Goal: Check status: Check status

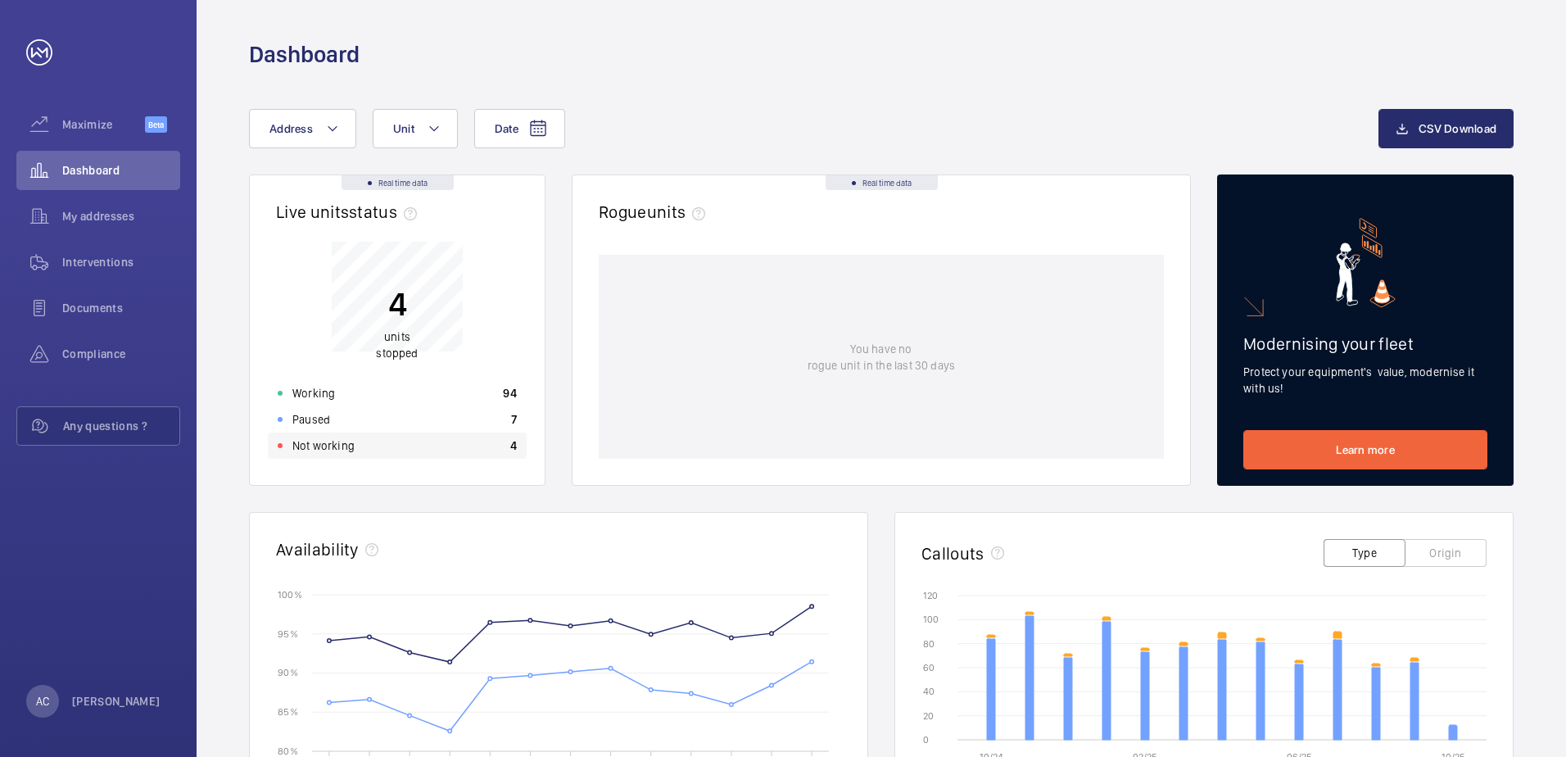
click at [331, 447] on p "Not working" at bounding box center [323, 445] width 62 height 16
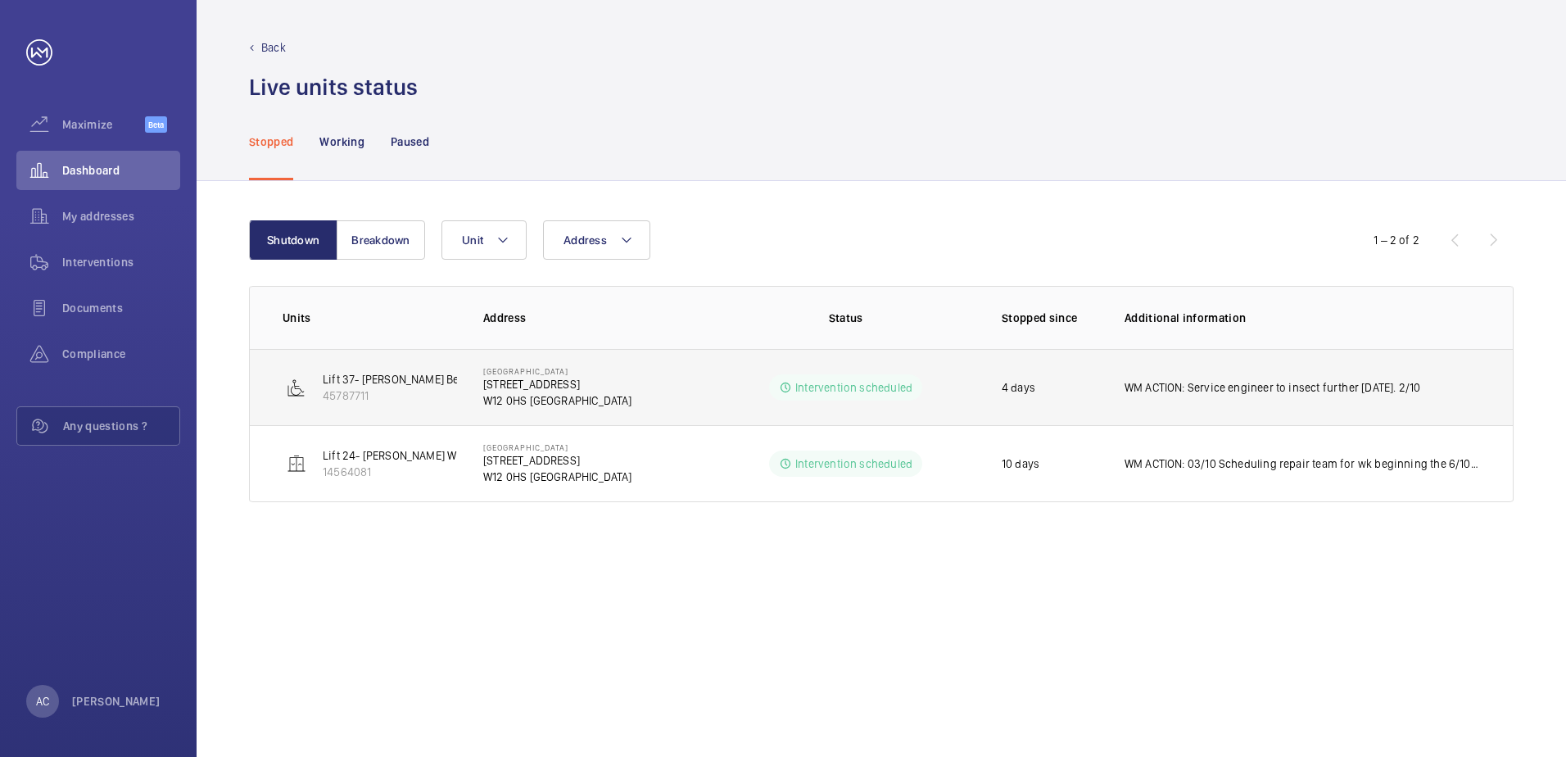
click at [1308, 390] on p "WM ACTION: Service engineer to insect further [DATE]. 2/10" at bounding box center [1272, 387] width 296 height 16
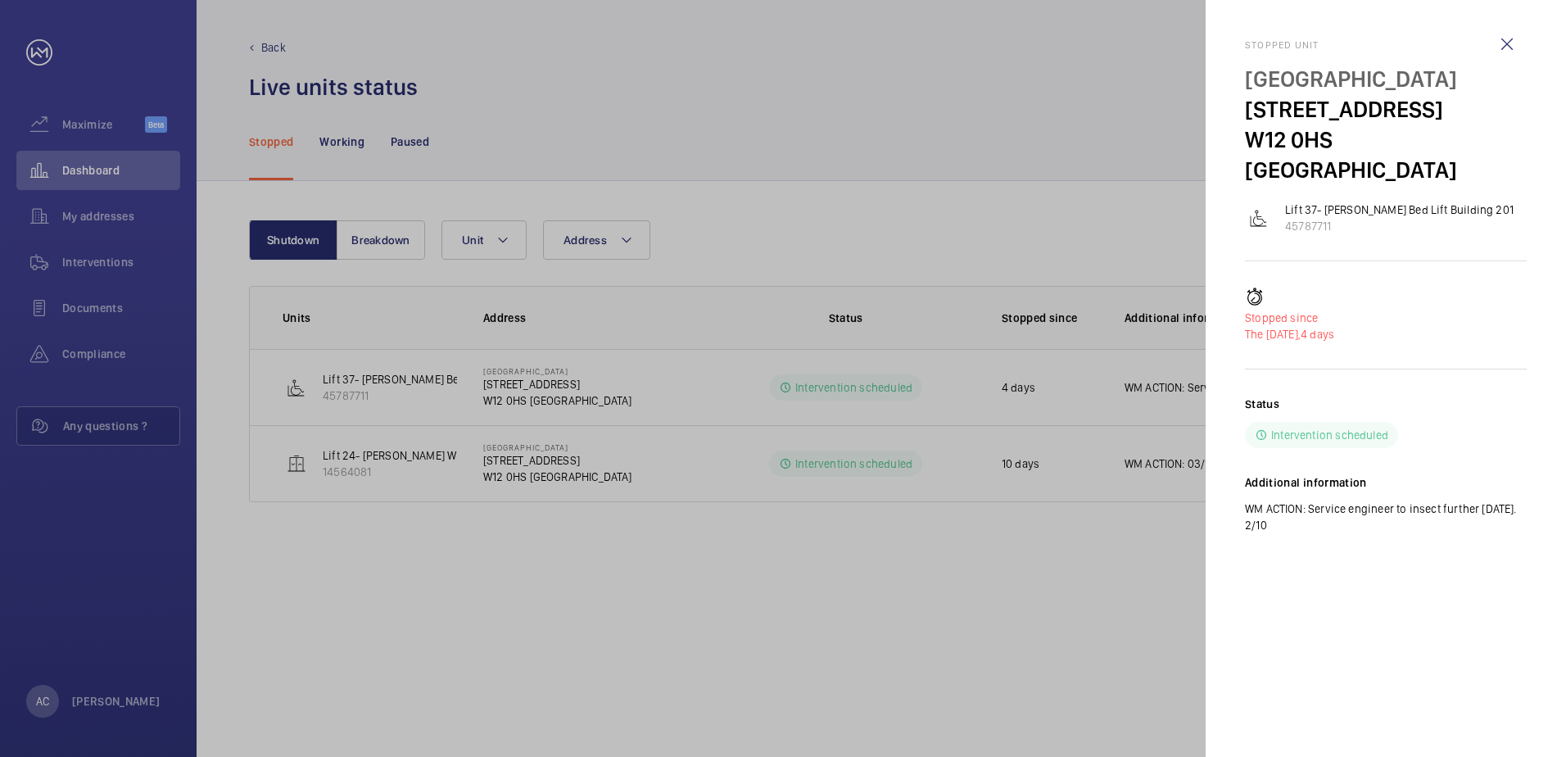
click at [1131, 491] on div at bounding box center [783, 378] width 1566 height 757
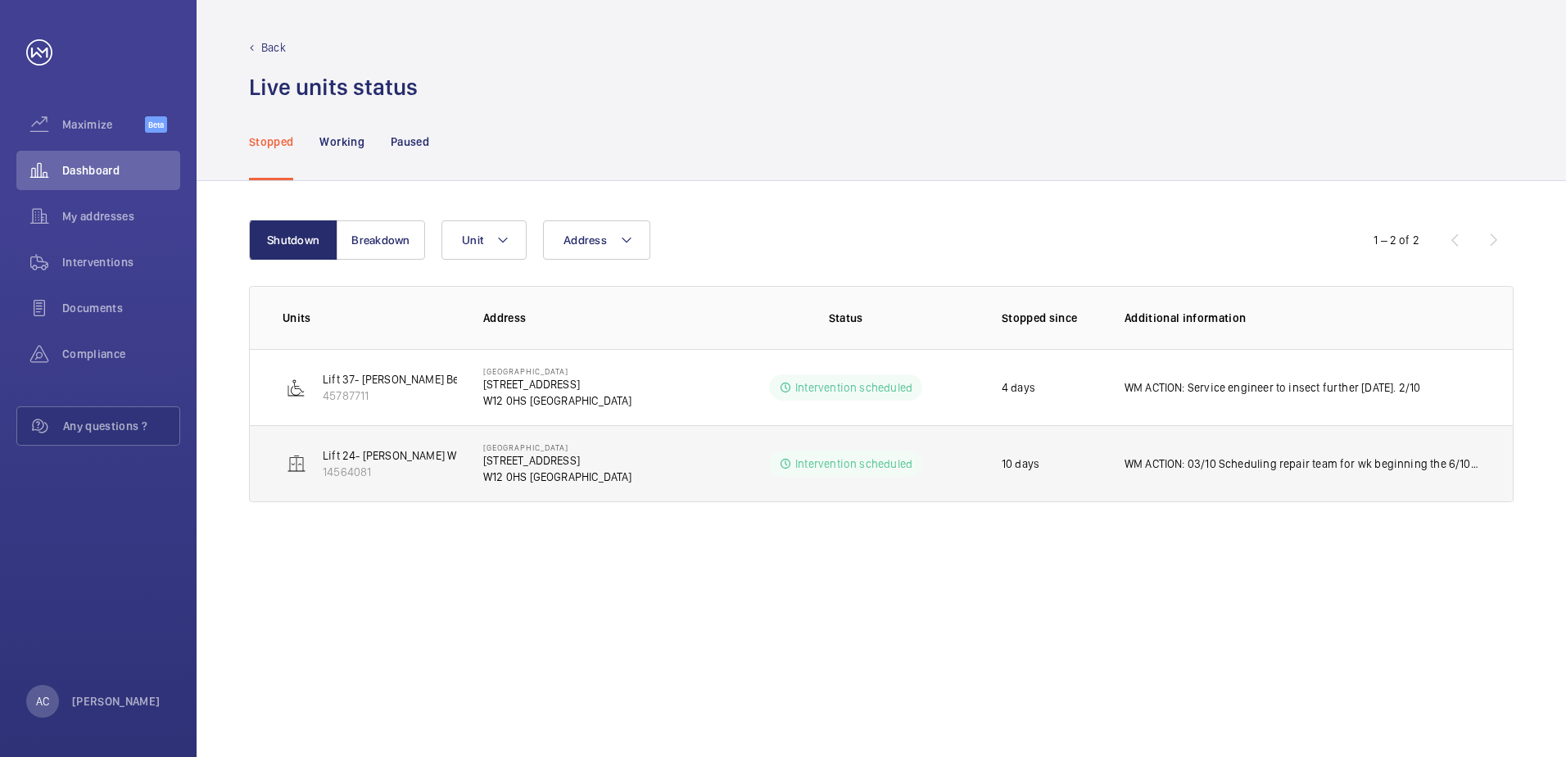
click at [1170, 462] on p "WM ACTION: 03/10 Scheduling repair team for wk beginning the 6/10 to drain oil …" at bounding box center [1301, 463] width 355 height 16
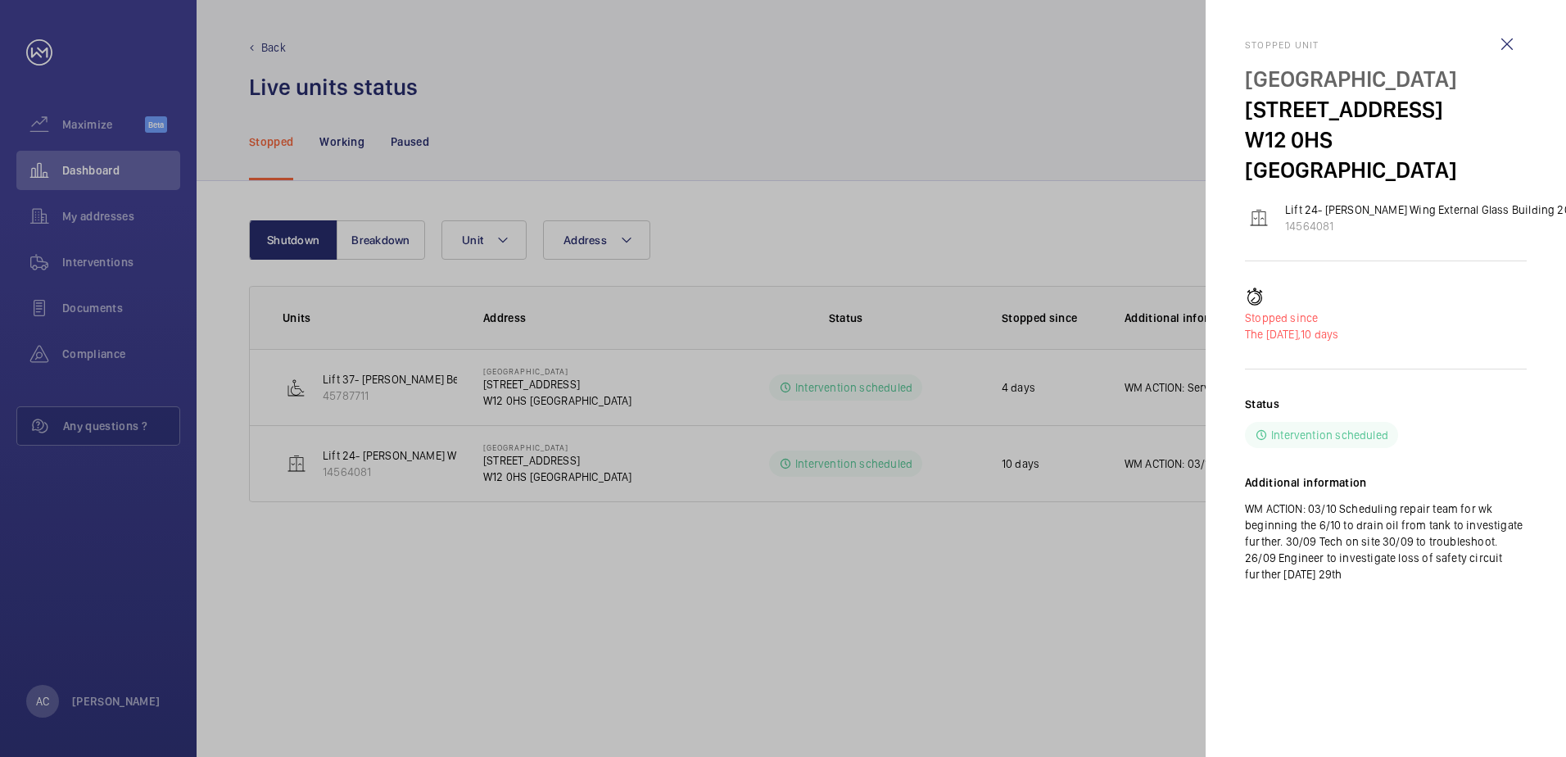
click at [1155, 383] on div at bounding box center [783, 378] width 1566 height 757
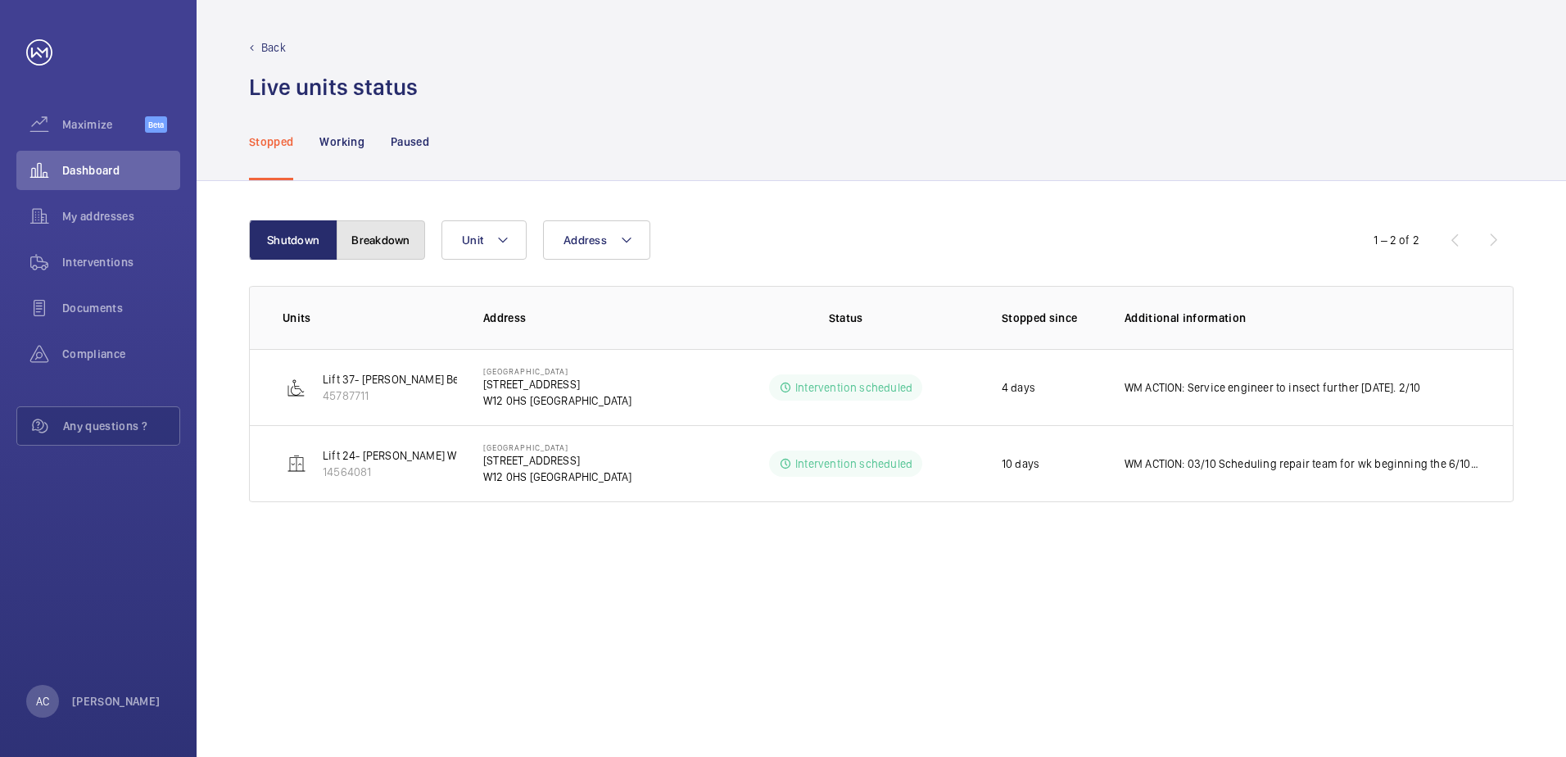
click at [375, 247] on button "Breakdown" at bounding box center [381, 239] width 88 height 39
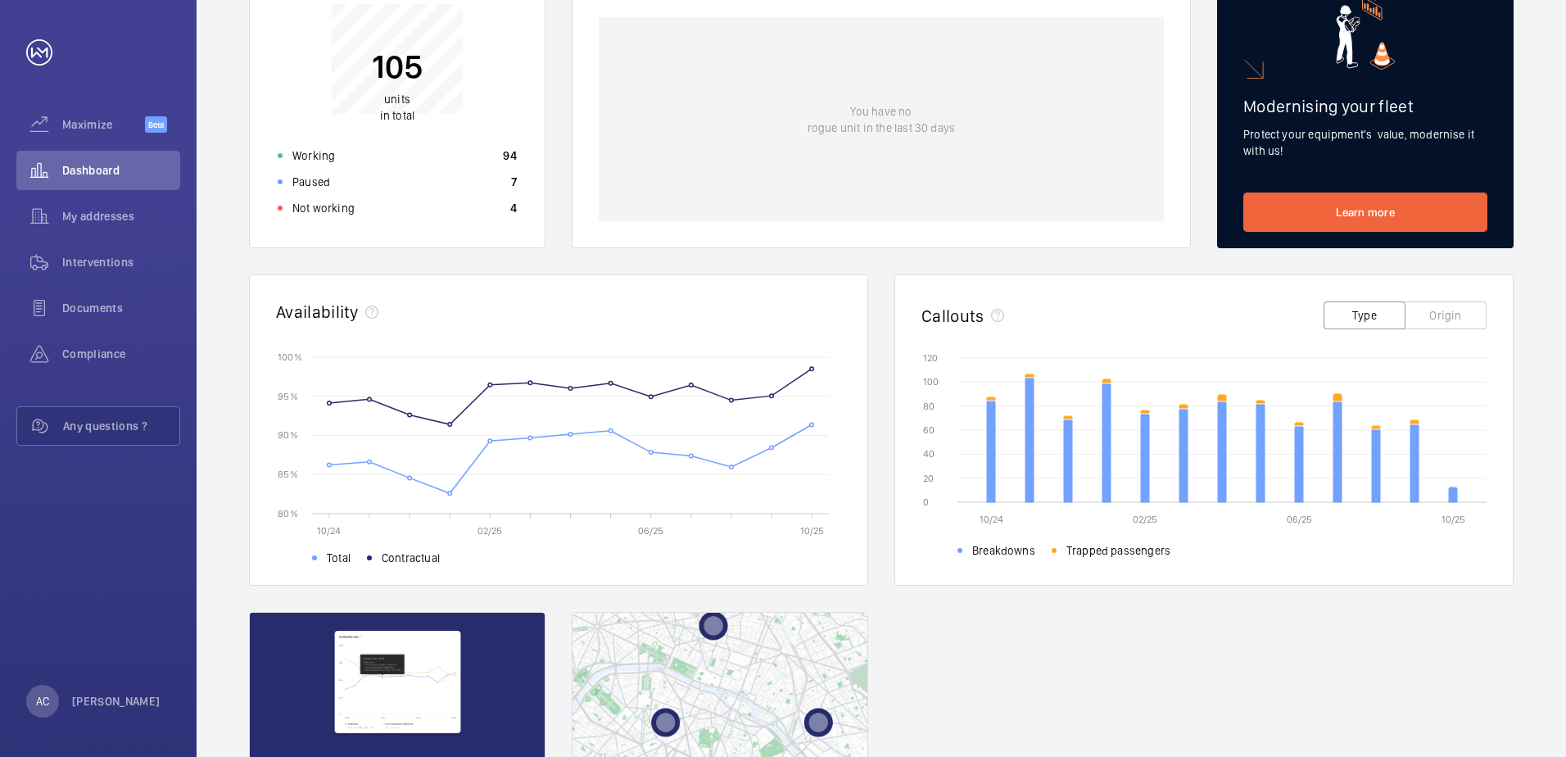
scroll to position [246, 0]
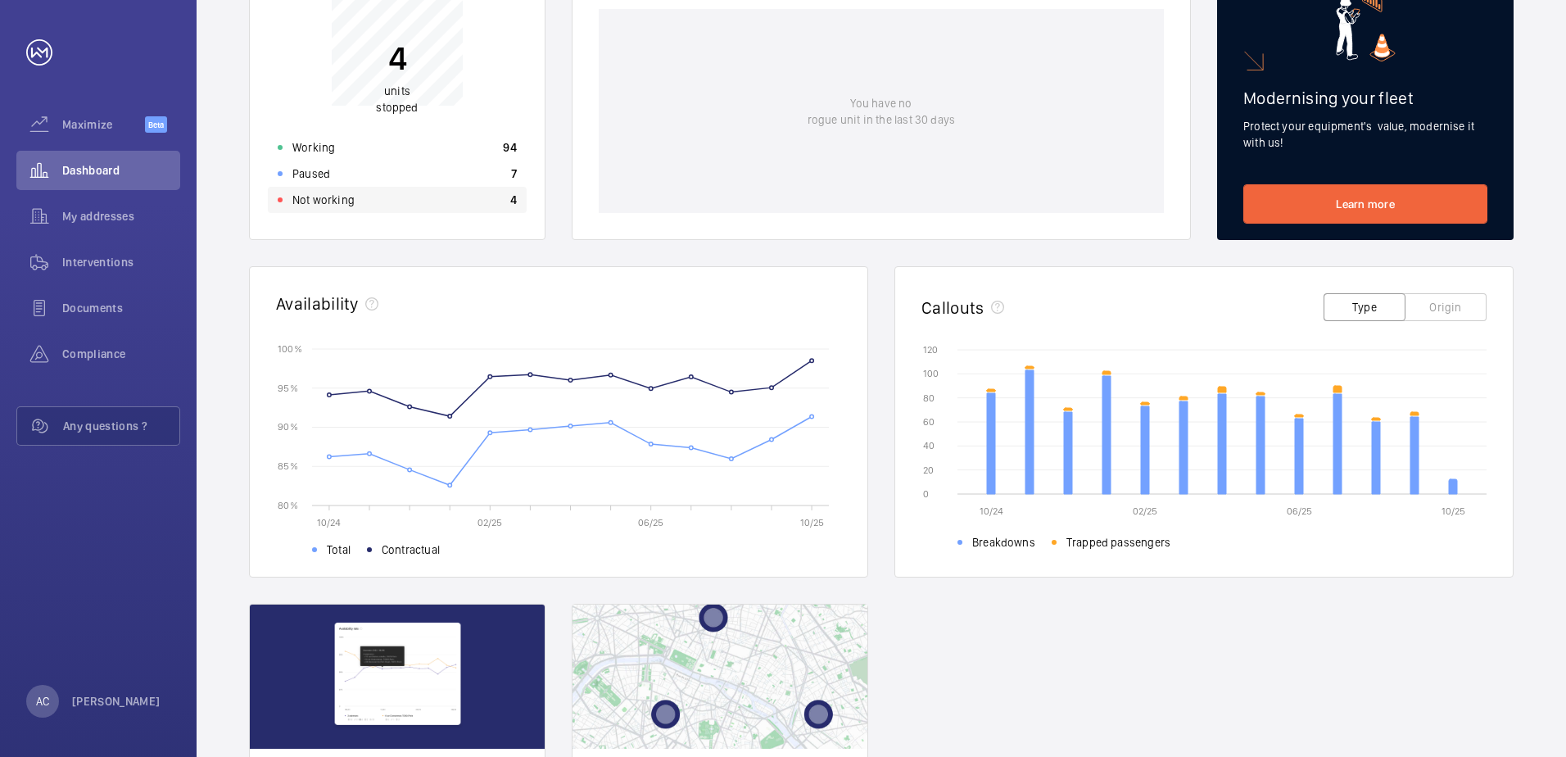
click at [340, 197] on p "Not working" at bounding box center [323, 200] width 62 height 16
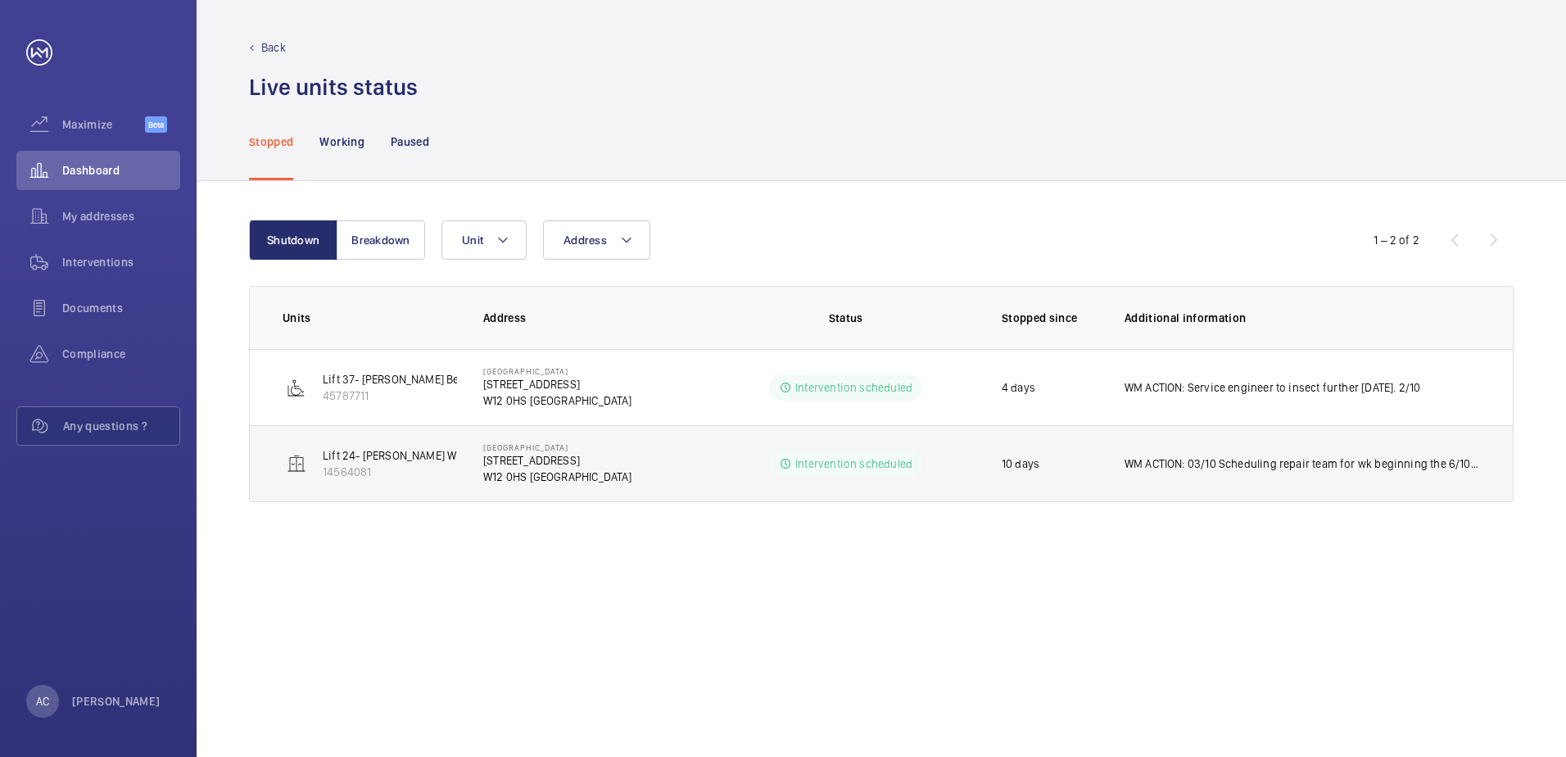
click at [1215, 465] on p "WM ACTION: 03/10 Scheduling repair team for wk beginning the 6/10 to drain oil …" at bounding box center [1301, 463] width 355 height 16
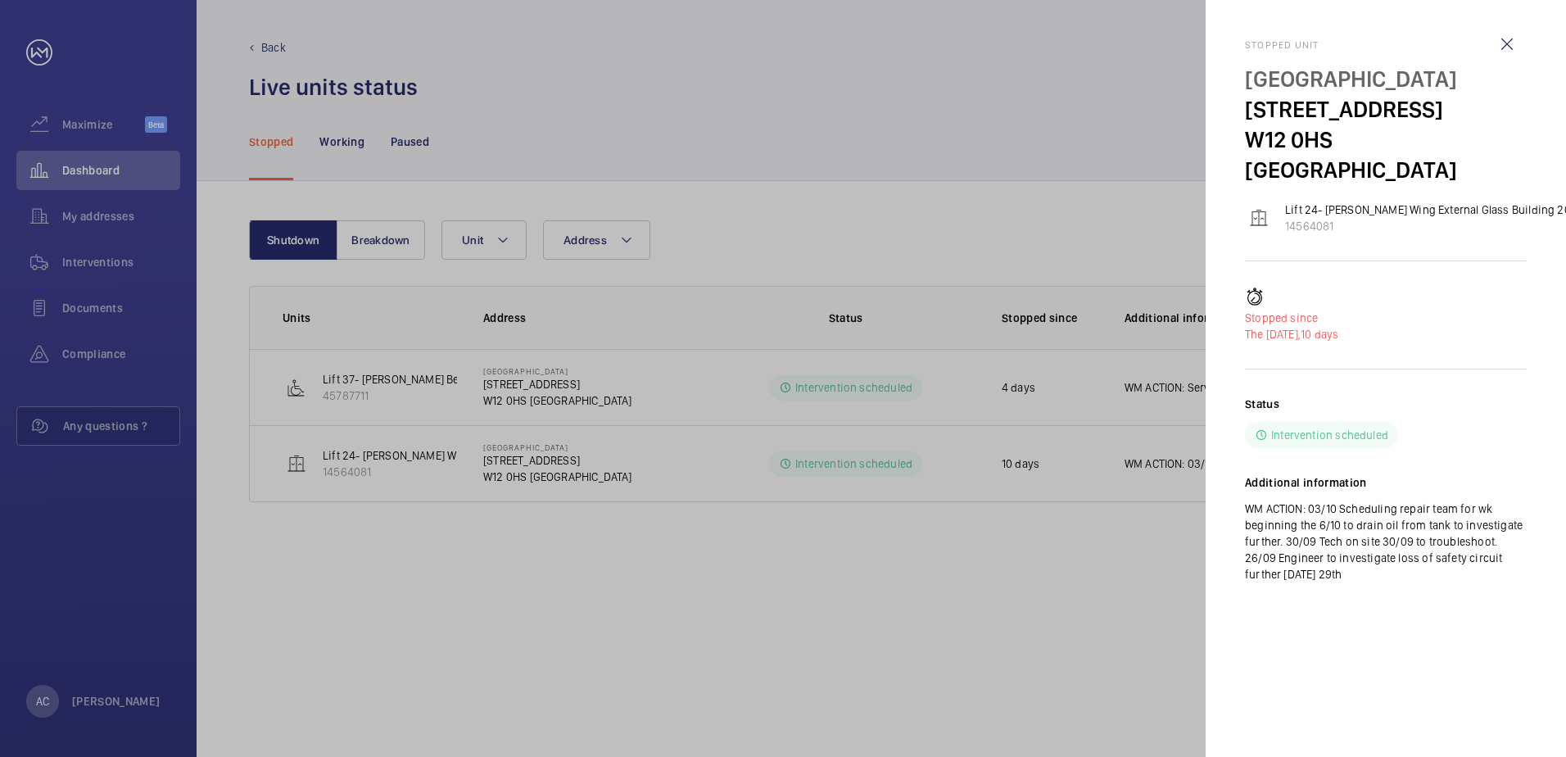
click at [1159, 556] on div at bounding box center [783, 378] width 1566 height 757
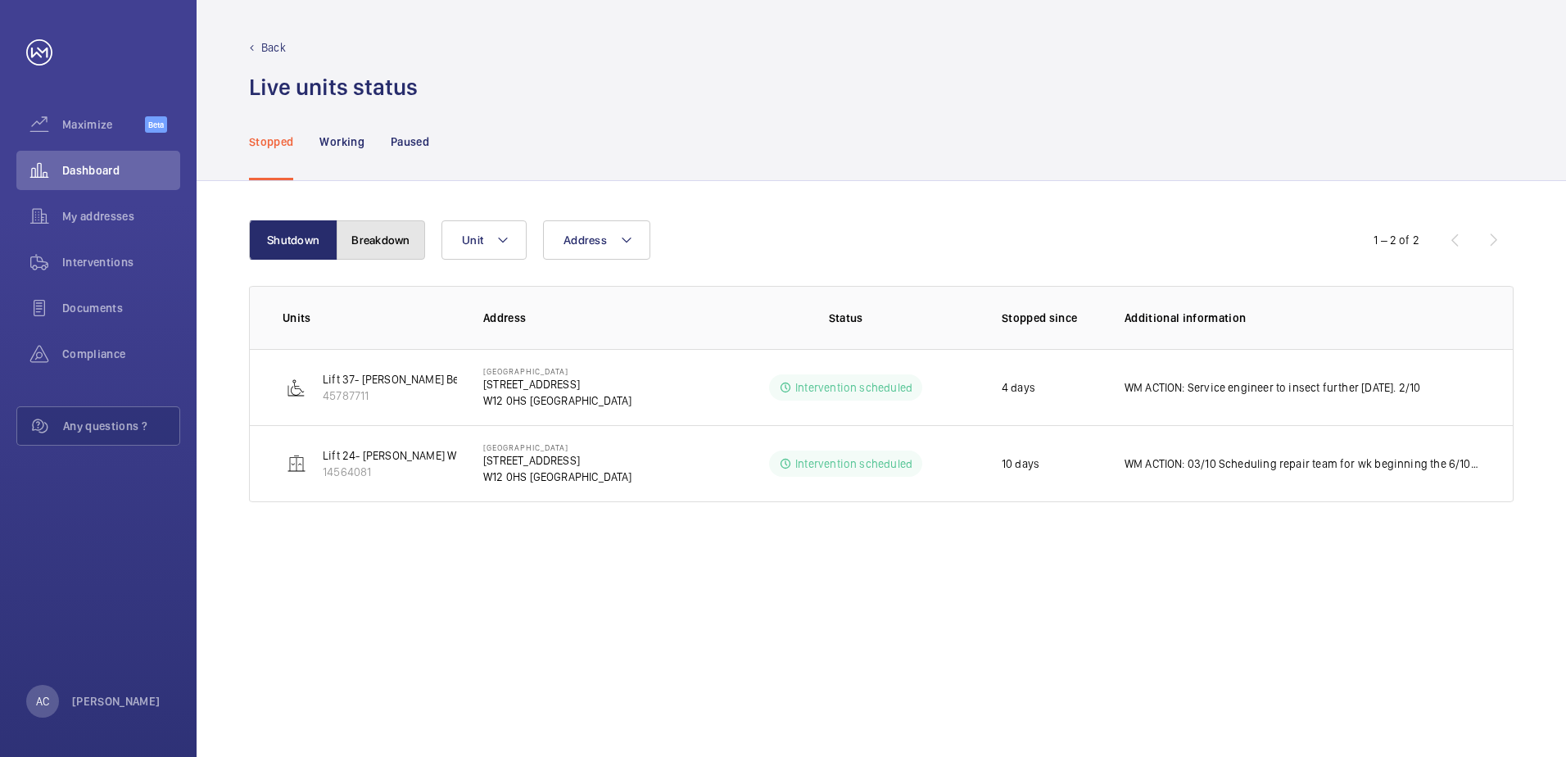
click at [376, 241] on button "Breakdown" at bounding box center [381, 239] width 88 height 39
